Goal: Book appointment/travel/reservation

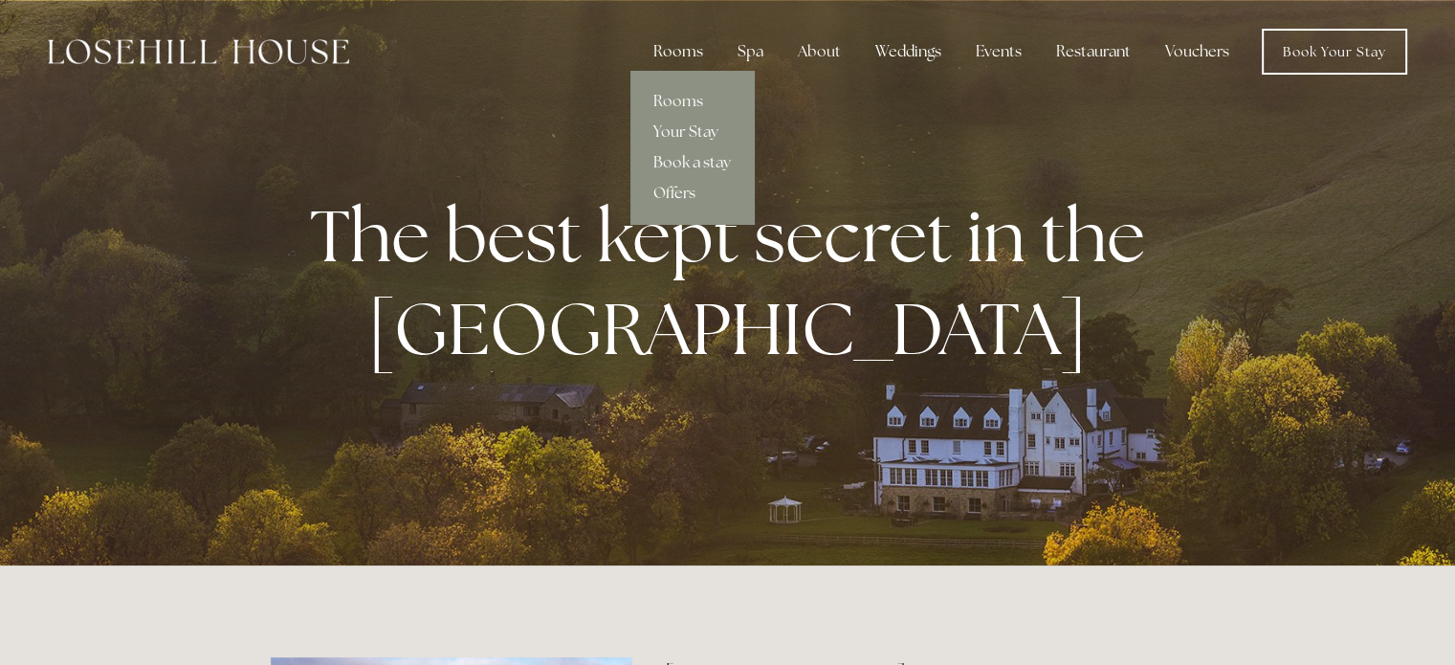
click at [685, 55] on div "Rooms" at bounding box center [678, 52] width 80 height 38
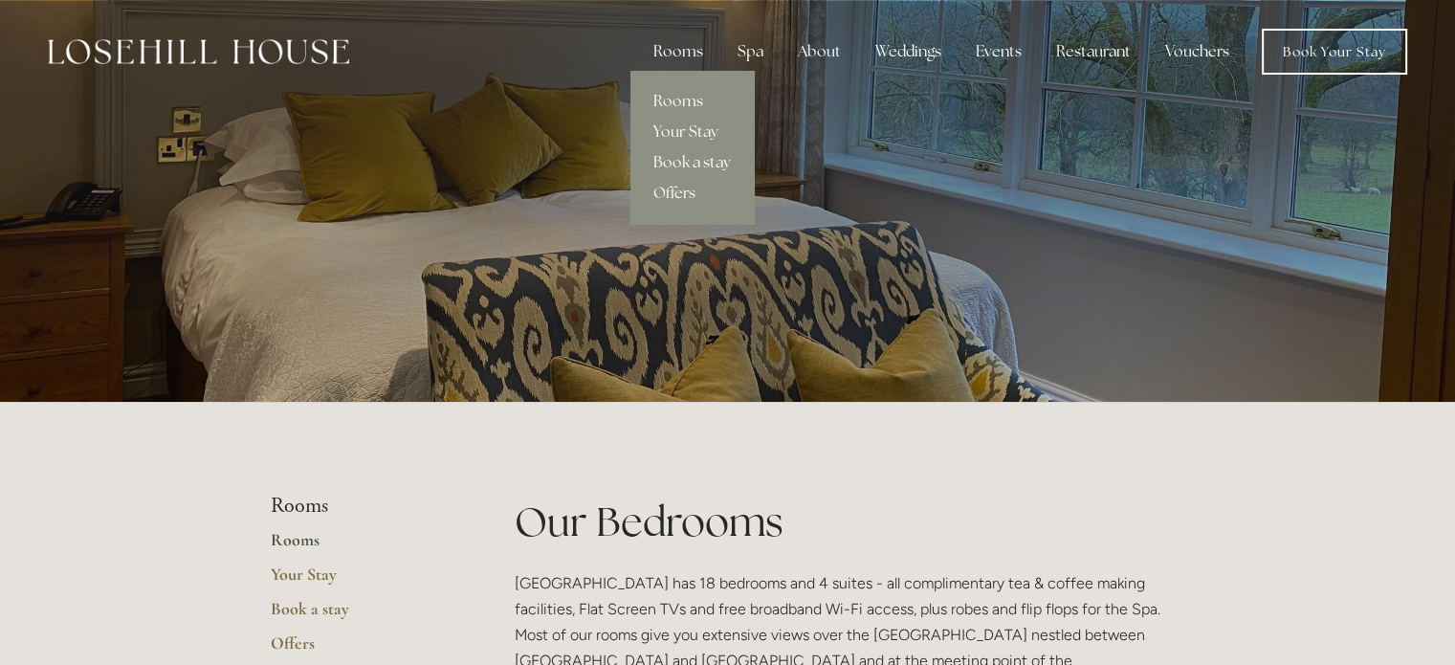
click at [710, 156] on link "Book a stay" at bounding box center [692, 162] width 123 height 31
